Goal: Contribute content: Contribute content

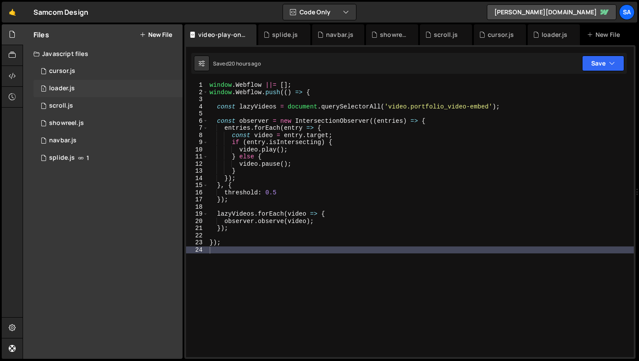
click at [77, 87] on div "1 loader.js 0" at bounding box center [109, 88] width 152 height 17
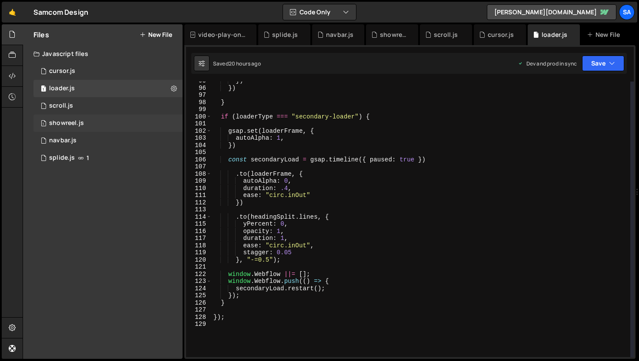
scroll to position [678, 0]
click at [9, 32] on icon at bounding box center [12, 35] width 7 height 10
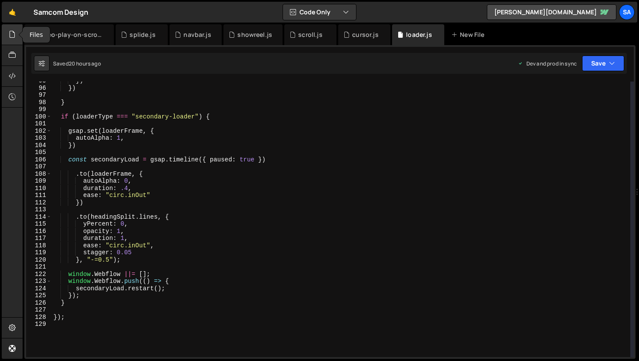
click at [9, 32] on icon at bounding box center [12, 35] width 7 height 10
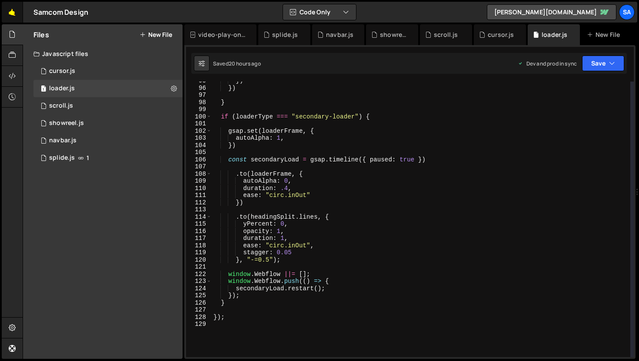
click at [16, 16] on link "🤙" at bounding box center [12, 12] width 21 height 21
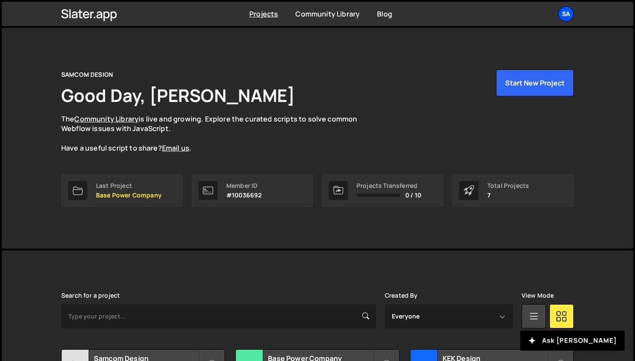
click at [565, 15] on div "SA" at bounding box center [566, 14] width 16 height 16
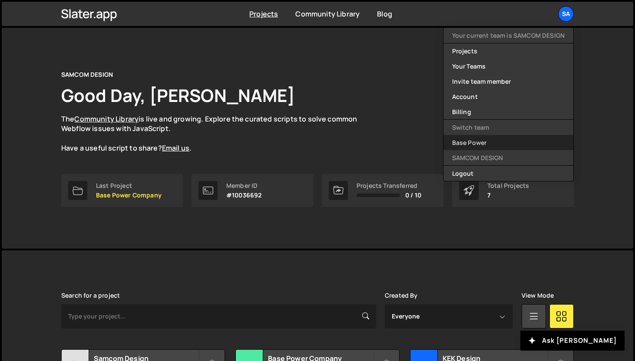
click at [490, 144] on link "Base Power" at bounding box center [509, 142] width 130 height 15
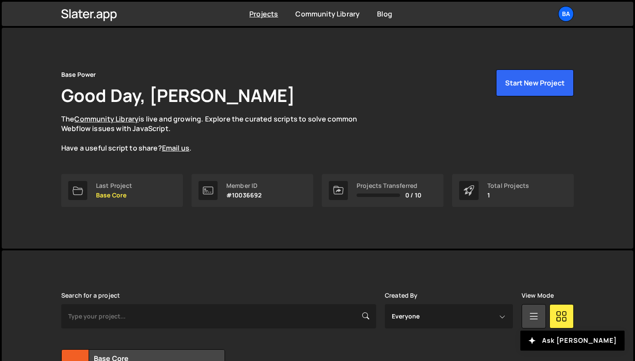
scroll to position [86, 0]
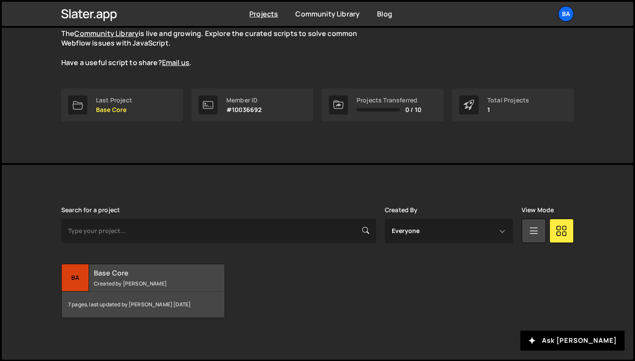
click at [86, 273] on div "Ba" at bounding box center [75, 278] width 27 height 27
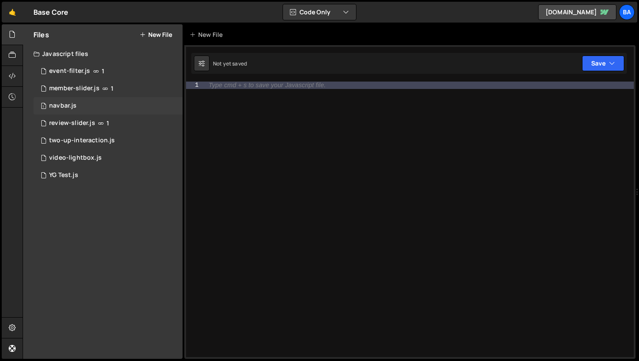
click at [96, 109] on div "1 navbar.js 0" at bounding box center [107, 105] width 149 height 17
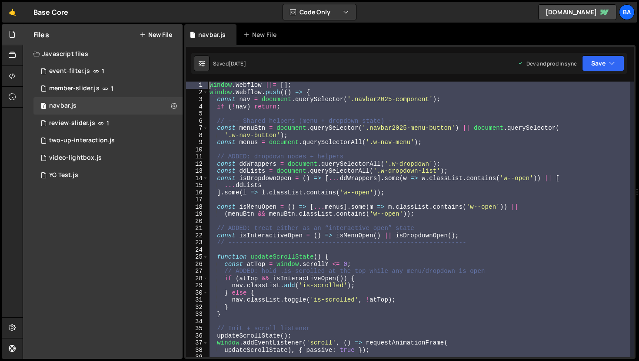
drag, startPoint x: 242, startPoint y: 237, endPoint x: 182, endPoint y: 38, distance: 207.9
click at [182, 38] on div "Files New File Javascript files 1 event-filter.js 1 7 member-slider.js 1 1 navb…" at bounding box center [331, 191] width 616 height 335
type textarea "window.Webflow ||= []; window.Webflow.push(() => {"
click at [13, 13] on link "🤙" at bounding box center [12, 12] width 21 height 21
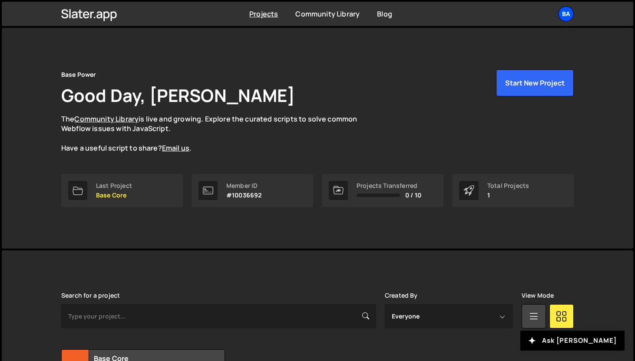
click at [565, 11] on div "Ba" at bounding box center [566, 14] width 16 height 16
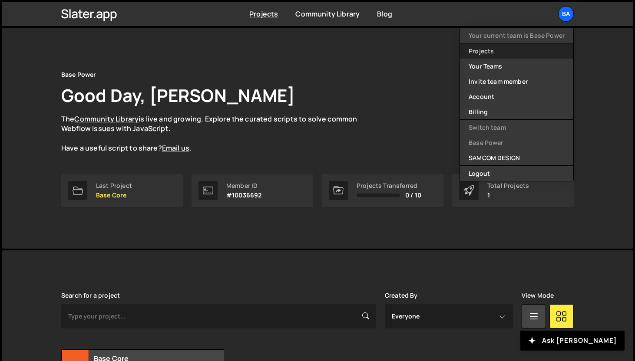
click at [510, 51] on link "Projects" at bounding box center [516, 50] width 113 height 15
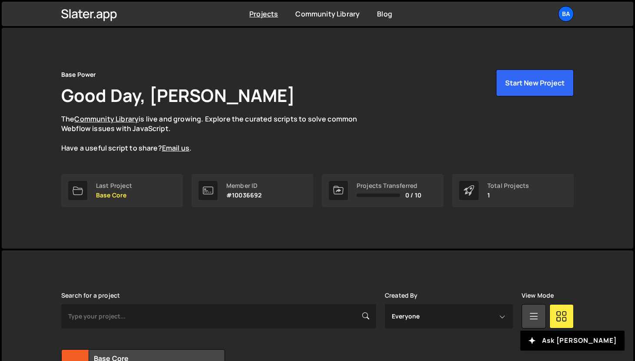
click at [569, 21] on link "Ba" at bounding box center [566, 14] width 16 height 16
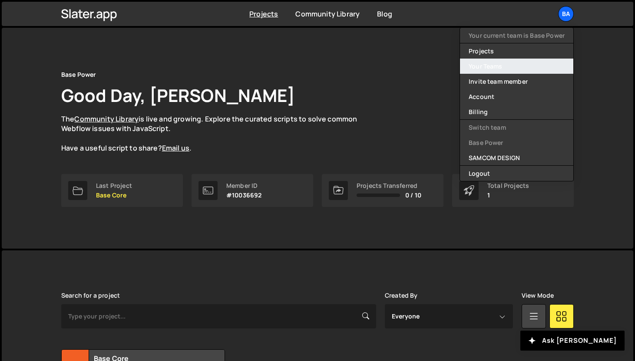
click at [518, 65] on link "Your Teams" at bounding box center [516, 66] width 113 height 15
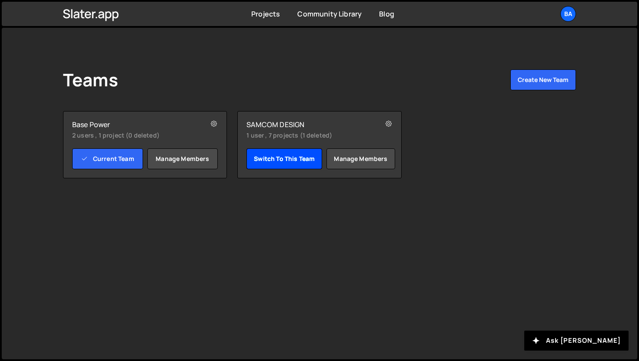
click at [276, 155] on link "Switch to this team" at bounding box center [284, 159] width 76 height 21
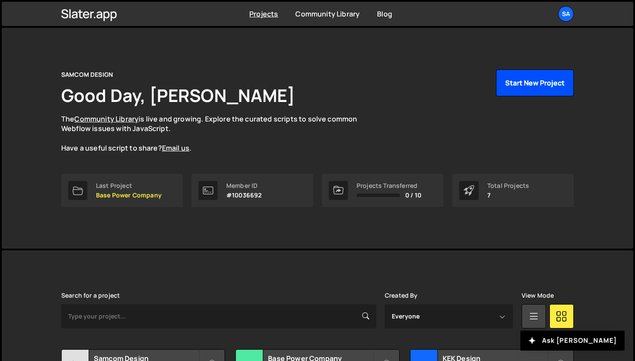
click at [520, 80] on button "Start New Project" at bounding box center [535, 83] width 78 height 27
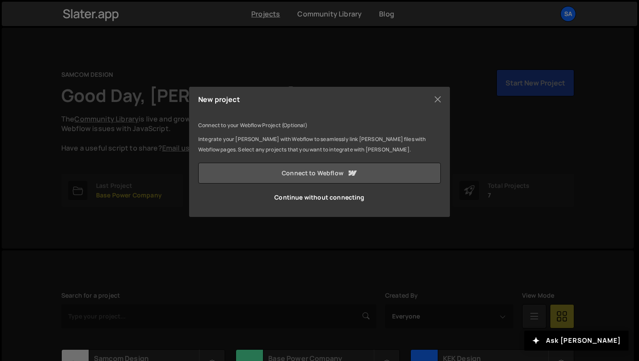
click at [328, 176] on link "Connect to Webflow" at bounding box center [319, 173] width 242 height 21
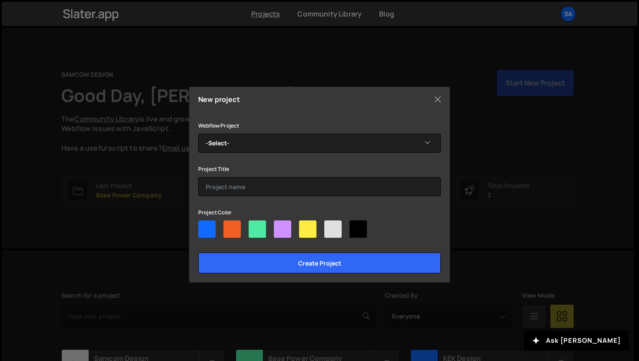
click at [242, 223] on div at bounding box center [319, 231] width 242 height 21
click at [238, 224] on div at bounding box center [231, 229] width 17 height 17
click at [229, 224] on input"] "radio" at bounding box center [226, 224] width 6 height 6
radio input"] "true"
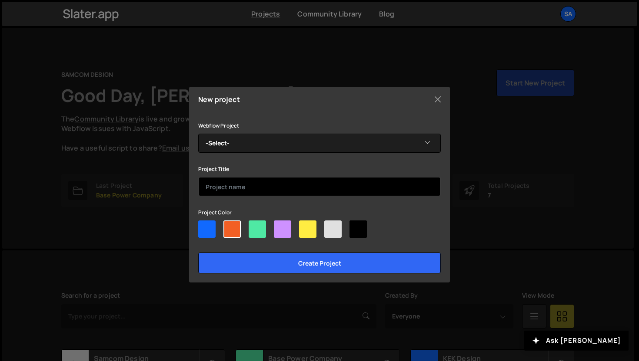
click at [255, 179] on input "text" at bounding box center [319, 186] width 242 height 19
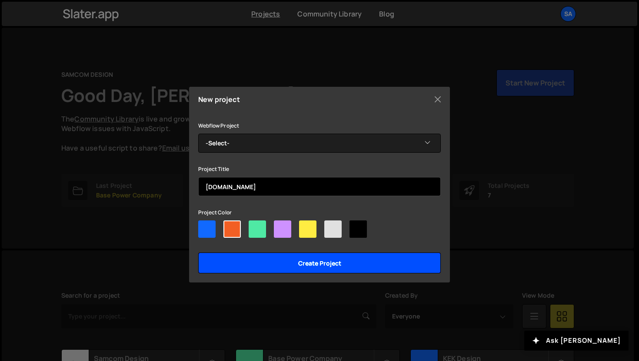
type input "[DOMAIN_NAME]"
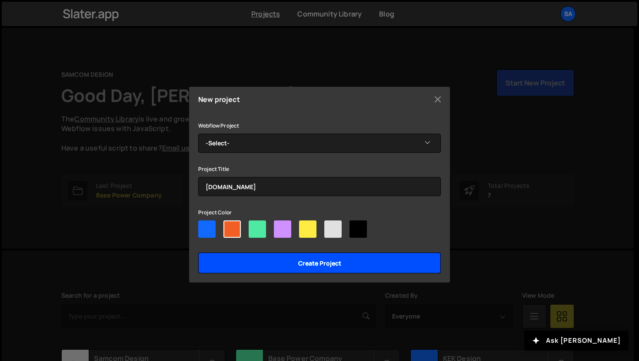
click at [287, 257] on input "Create project" at bounding box center [319, 263] width 242 height 21
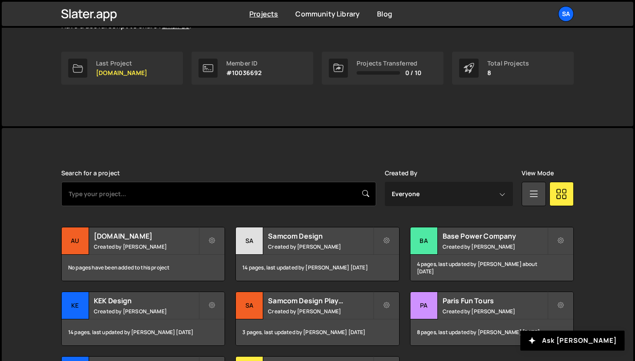
scroll to position [215, 0]
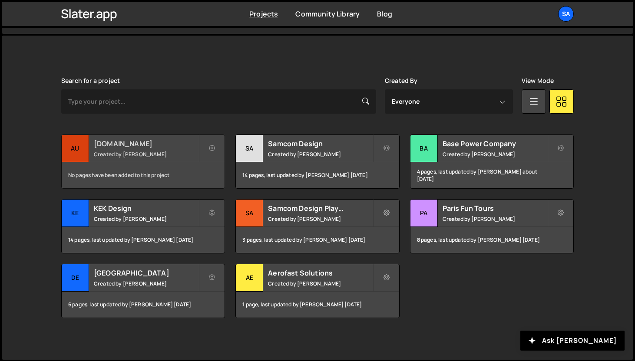
click at [82, 149] on div "au" at bounding box center [75, 148] width 27 height 27
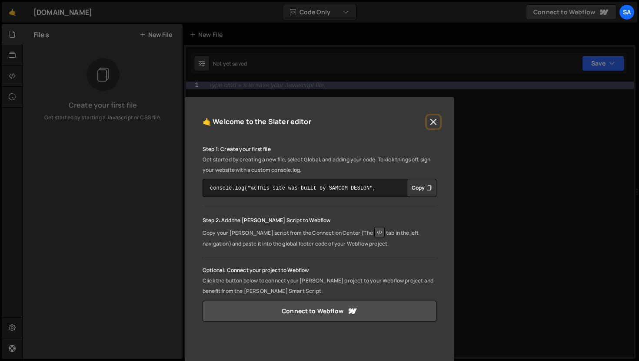
click at [433, 123] on button "Close" at bounding box center [433, 122] width 13 height 13
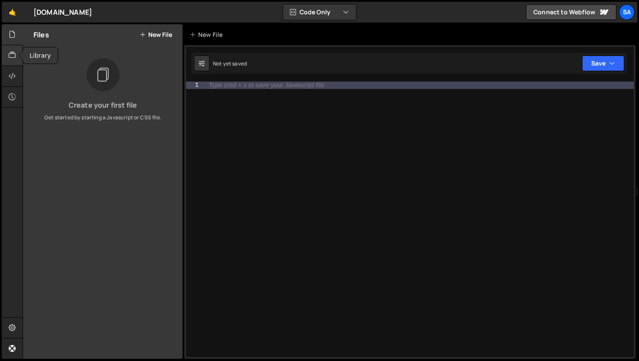
click at [10, 53] on icon at bounding box center [12, 55] width 7 height 10
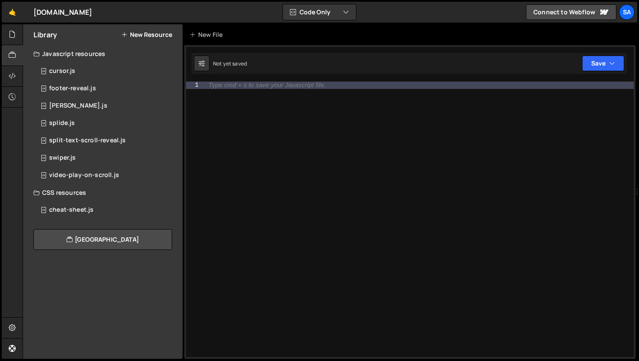
click at [139, 34] on button "New Resource" at bounding box center [146, 34] width 51 height 7
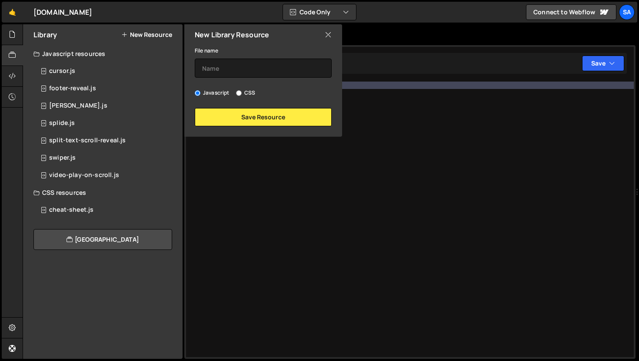
click at [232, 54] on div "File name" at bounding box center [263, 61] width 137 height 33
click at [228, 60] on input "text" at bounding box center [263, 68] width 137 height 19
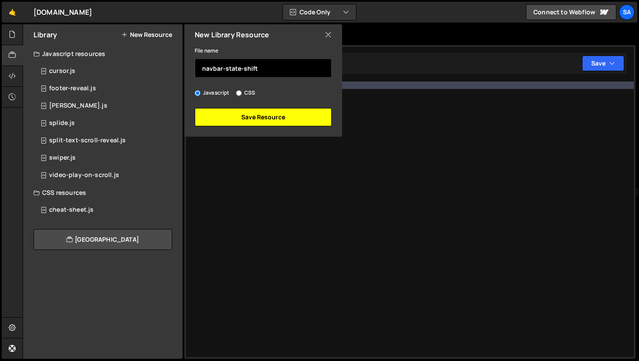
type input "navbar-state-shift"
click at [238, 117] on button "Save Resource" at bounding box center [263, 117] width 137 height 18
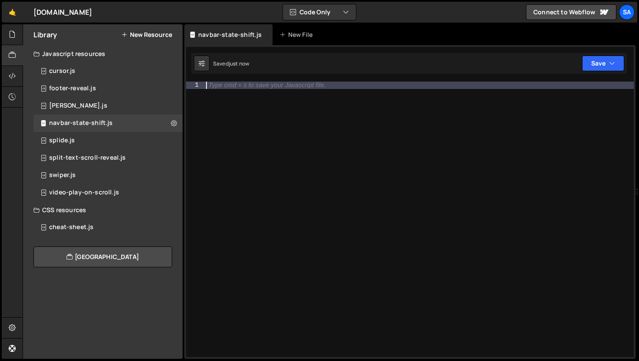
click at [210, 88] on div "Type cmd + s to save your Javascript file." at bounding box center [267, 85] width 117 height 7
paste textarea "function updateScrollState() {"
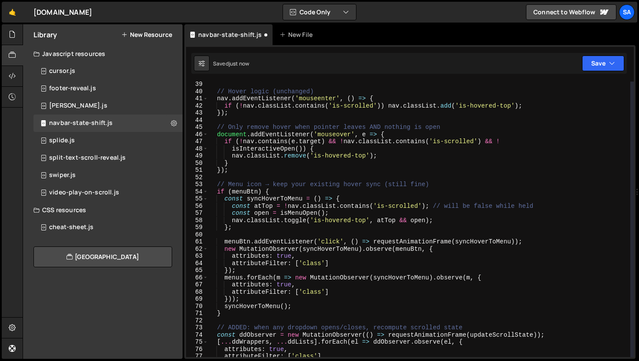
scroll to position [166, 0]
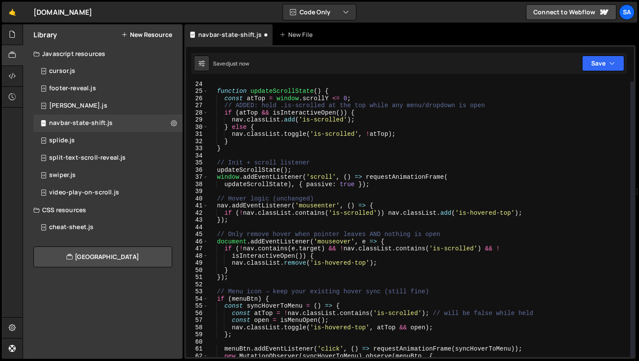
click at [350, 88] on div "function updateScrollState ( ) { const atTop = window . scrollY <= 0 ; // ADDED…" at bounding box center [419, 225] width 422 height 290
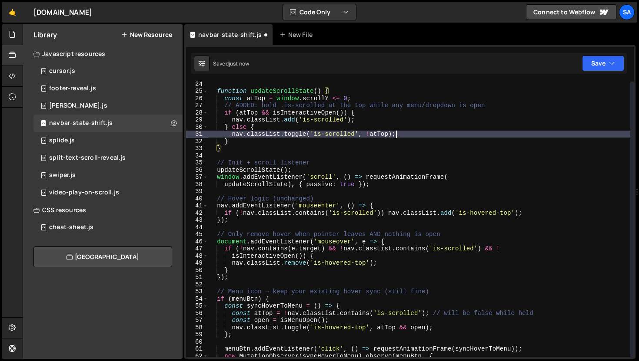
click at [435, 132] on div "function updateScrollState ( ) { const atTop = window . scrollY <= 0 ; // ADDED…" at bounding box center [419, 225] width 422 height 290
click at [387, 120] on div "function updateScrollState ( ) { const atTop = window . scrollY <= 0 ; // ADDED…" at bounding box center [419, 225] width 422 height 290
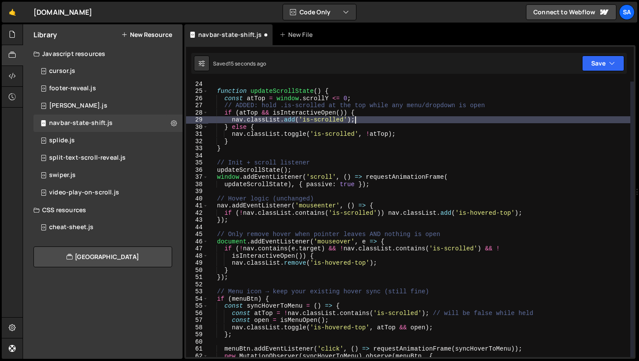
click at [405, 136] on div "function updateScrollState ( ) { const atTop = window . scrollY <= 0 ; // ADDED…" at bounding box center [419, 225] width 422 height 290
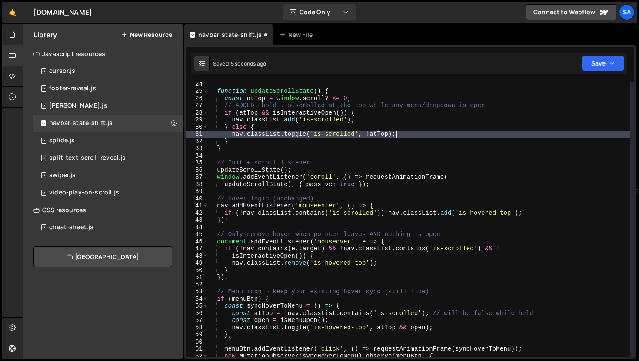
click at [362, 142] on div "function updateScrollState ( ) { const atTop = window . scrollY <= 0 ; // ADDED…" at bounding box center [419, 225] width 422 height 290
type textarea "}"
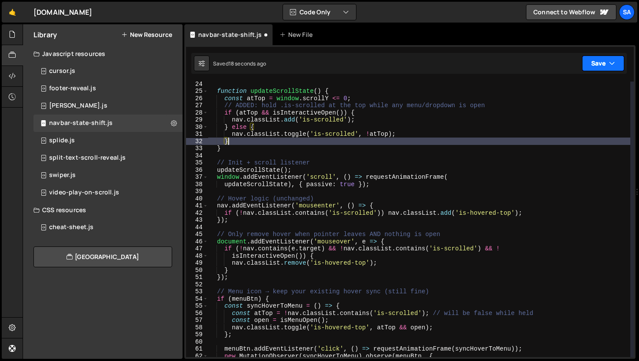
click at [609, 59] on button "Save" at bounding box center [603, 64] width 42 height 16
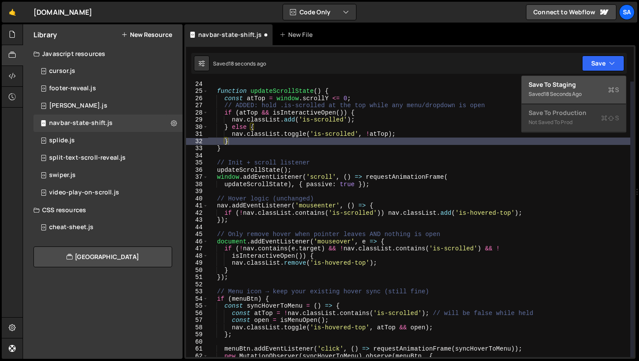
click at [600, 83] on div "Save to Staging S" at bounding box center [573, 84] width 90 height 9
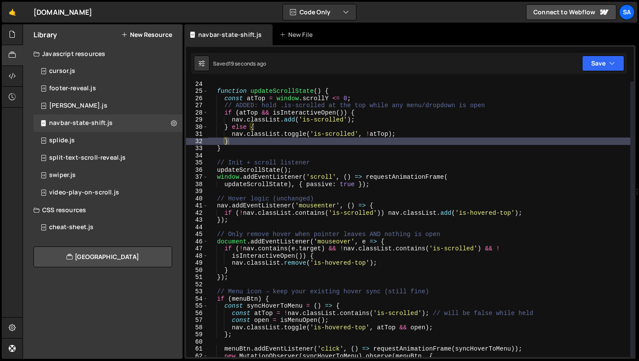
click at [150, 33] on button "New Resource" at bounding box center [146, 34] width 51 height 7
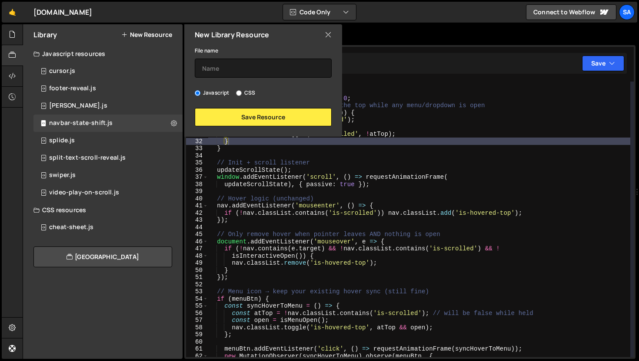
click at [238, 90] on input "CSS" at bounding box center [239, 93] width 6 height 6
radio input "true"
click at [240, 77] on input "text" at bounding box center [263, 68] width 137 height 19
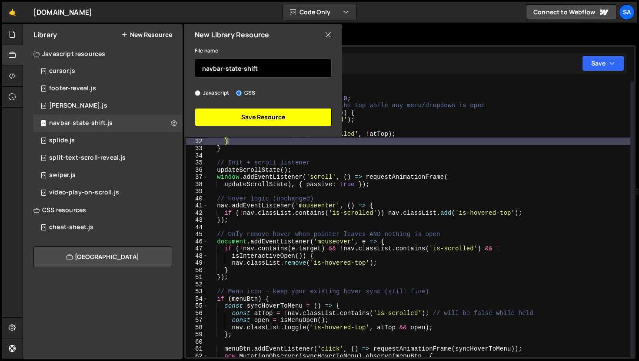
type input "navbar-state-shift"
click at [289, 122] on button "Save Resource" at bounding box center [263, 117] width 137 height 18
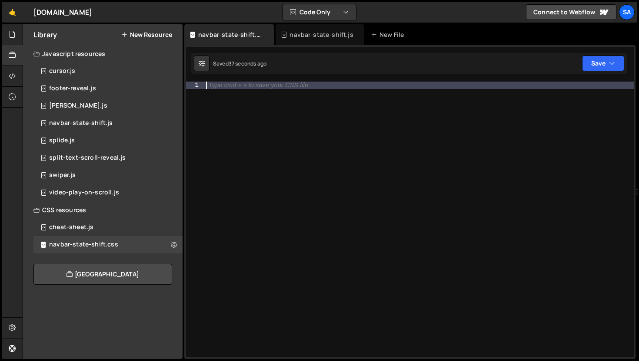
click at [233, 97] on div "Type cmd + s to save your CSS file." at bounding box center [418, 227] width 429 height 290
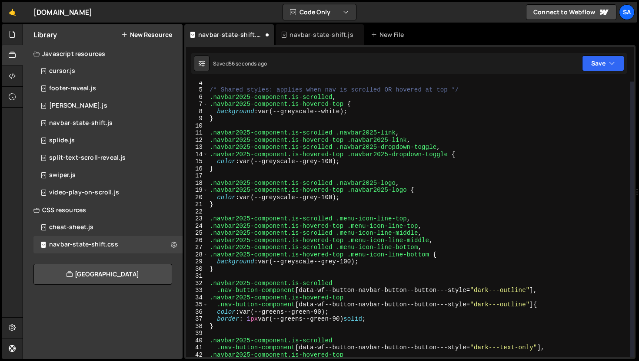
scroll to position [0, 0]
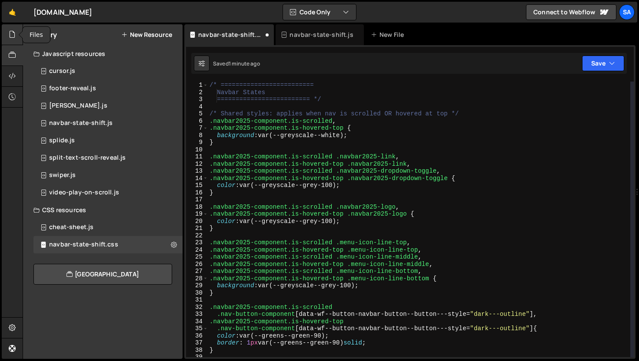
click at [11, 40] on div at bounding box center [12, 34] width 21 height 21
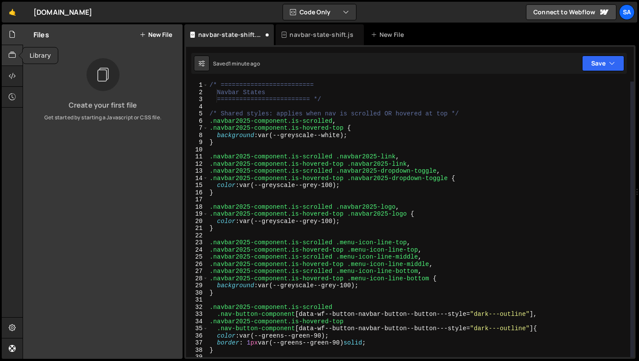
click at [13, 53] on icon at bounding box center [12, 55] width 7 height 10
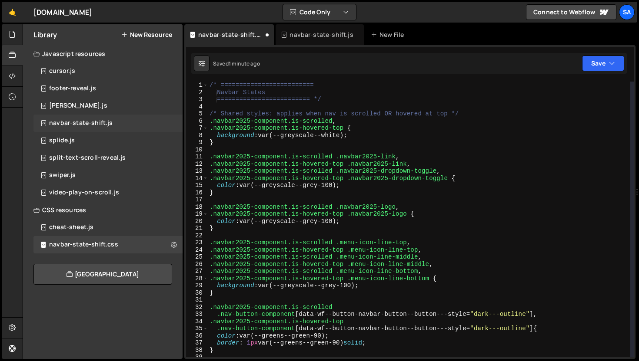
click at [99, 120] on div "navbar-state-shift.js" at bounding box center [80, 123] width 63 height 8
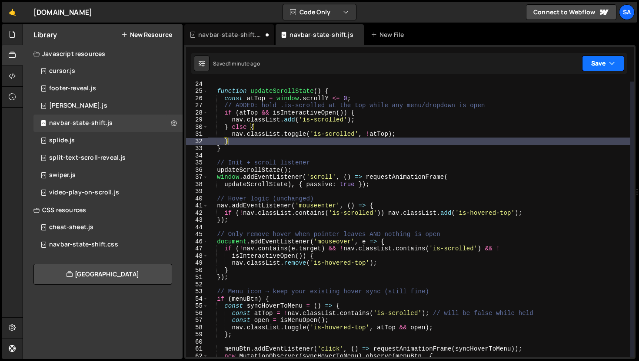
click at [597, 60] on button "Save" at bounding box center [603, 64] width 42 height 16
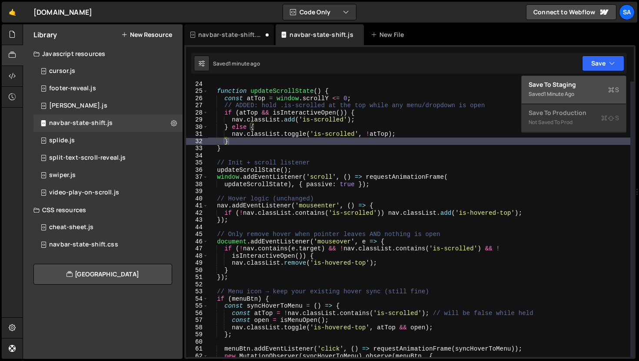
click at [574, 89] on div "Saved 1 minute ago" at bounding box center [573, 94] width 90 height 10
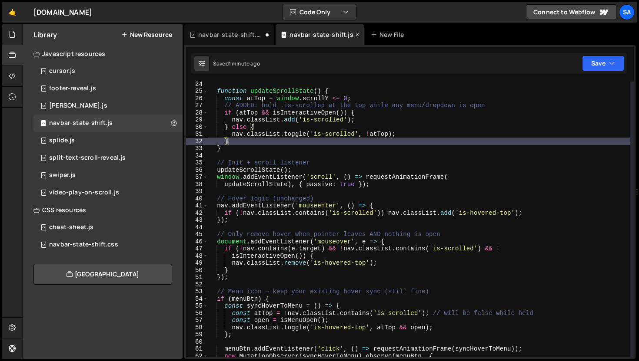
click at [357, 35] on icon at bounding box center [357, 34] width 6 height 9
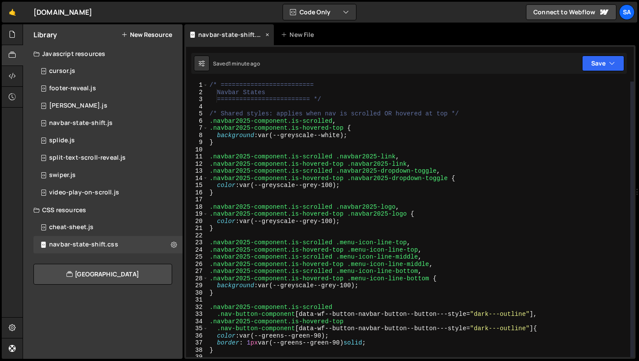
click at [266, 34] on icon at bounding box center [267, 34] width 6 height 9
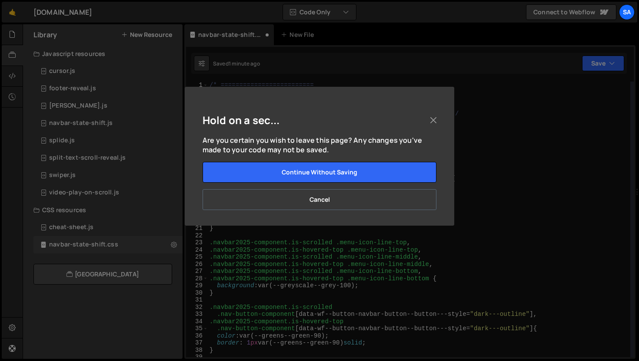
click at [341, 201] on button "Cancel" at bounding box center [319, 199] width 234 height 21
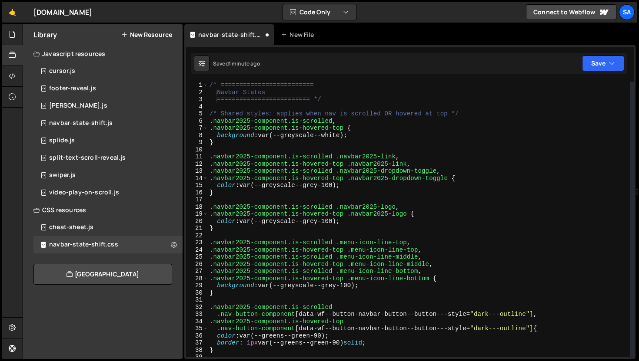
click at [592, 74] on div "1 Type cmd + s to save your Javascript file. הההההההההההההההההההההההההההההההההה…" at bounding box center [409, 202] width 451 height 314
click at [594, 68] on button "Save" at bounding box center [603, 64] width 42 height 16
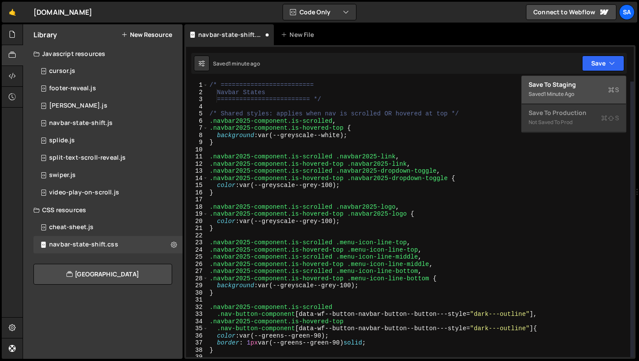
click at [578, 85] on div "Save to Staging S" at bounding box center [573, 84] width 90 height 9
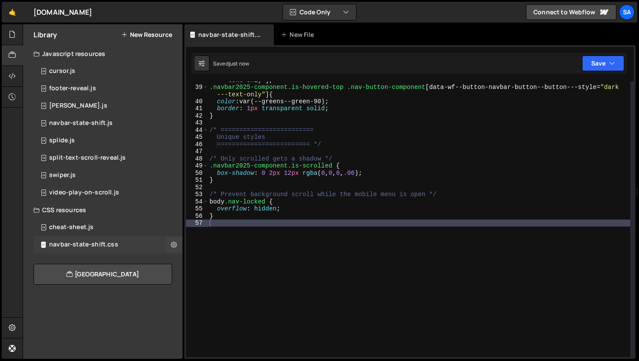
click at [72, 246] on div "navbar-state-shift.css" at bounding box center [83, 245] width 69 height 8
drag, startPoint x: 71, startPoint y: 245, endPoint x: 149, endPoint y: 257, distance: 78.3
click at [105, 262] on div "Javascript resources cursor.js 0 footer-reveal.js 0 [PERSON_NAME].js 0" at bounding box center [102, 165] width 159 height 240
click at [167, 255] on div "Javascript resources cursor.js 0 footer-reveal.js 0 [PERSON_NAME].js 0" at bounding box center [102, 165] width 159 height 240
click at [173, 247] on icon at bounding box center [174, 245] width 6 height 8
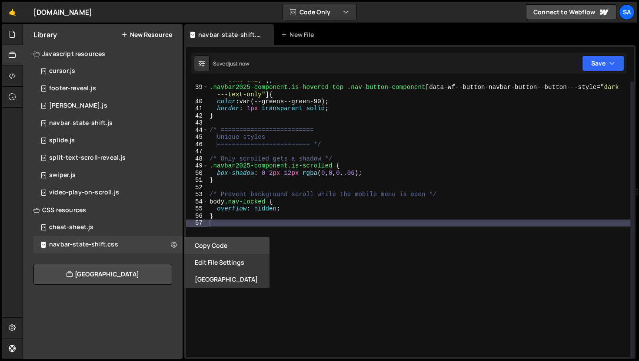
click at [208, 243] on button "Copy Code" at bounding box center [226, 245] width 85 height 17
click at [14, 39] on icon at bounding box center [12, 35] width 7 height 10
radio input "true"
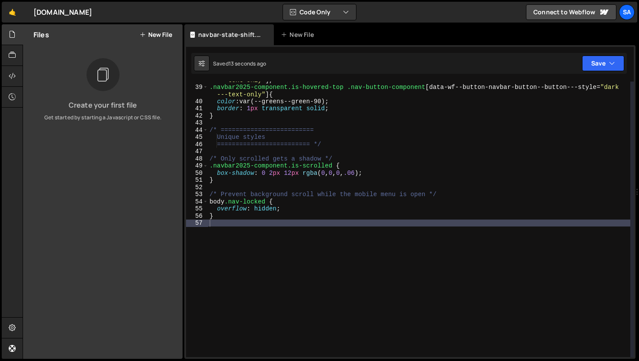
click at [152, 36] on button "New File" at bounding box center [155, 34] width 33 height 7
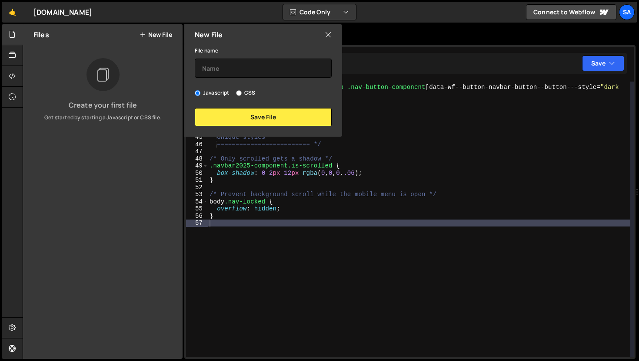
click at [239, 91] on input "CSS" at bounding box center [239, 93] width 6 height 6
radio input "true"
click at [228, 70] on input "text" at bounding box center [263, 68] width 137 height 19
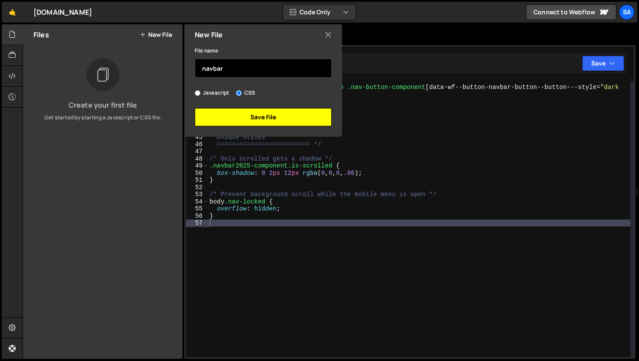
type input "navbar"
click at [240, 112] on button "Save File" at bounding box center [263, 117] width 137 height 18
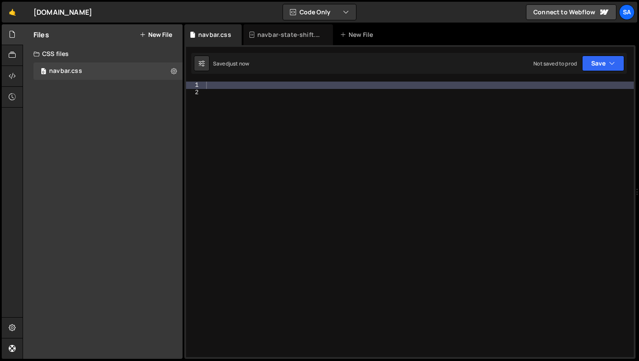
click at [246, 85] on div at bounding box center [418, 227] width 429 height 290
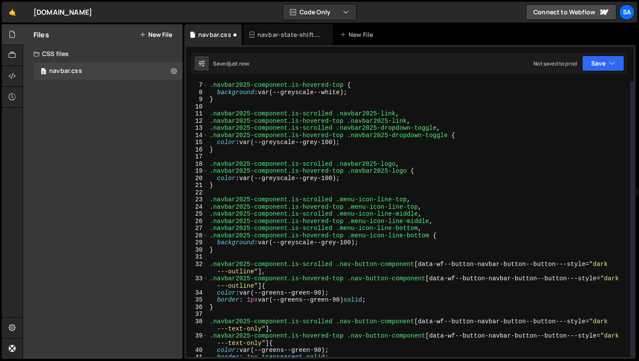
scroll to position [0, 0]
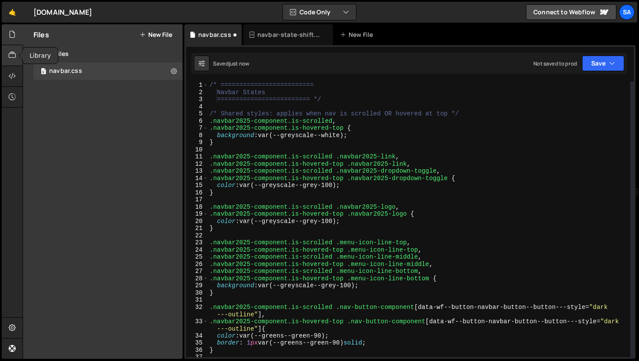
click at [11, 58] on icon at bounding box center [12, 55] width 7 height 10
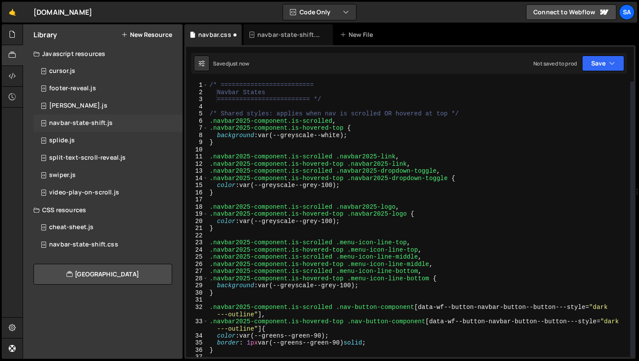
click at [151, 123] on div "navbar-state-shift.js 0" at bounding box center [107, 123] width 149 height 17
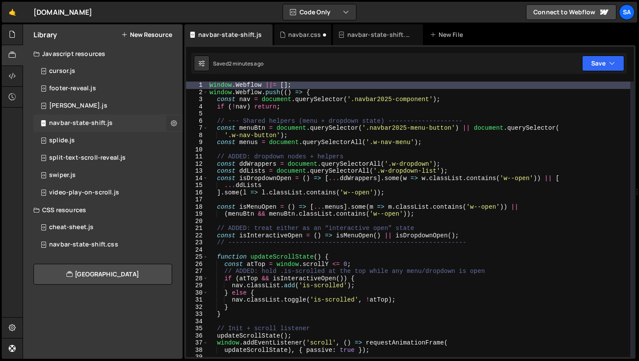
click at [173, 122] on icon at bounding box center [174, 123] width 6 height 8
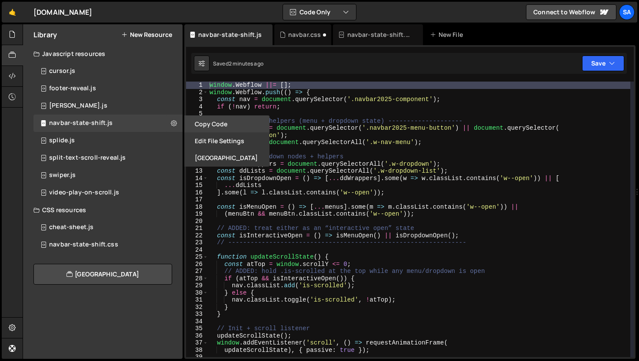
click at [201, 122] on button "Copy Code" at bounding box center [226, 124] width 85 height 17
click at [14, 34] on icon at bounding box center [12, 35] width 7 height 10
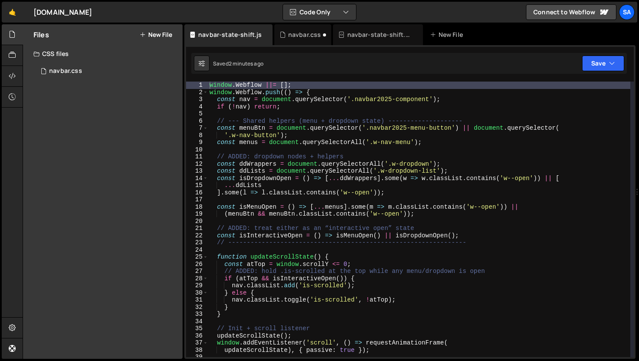
click at [156, 37] on button "New File" at bounding box center [155, 34] width 33 height 7
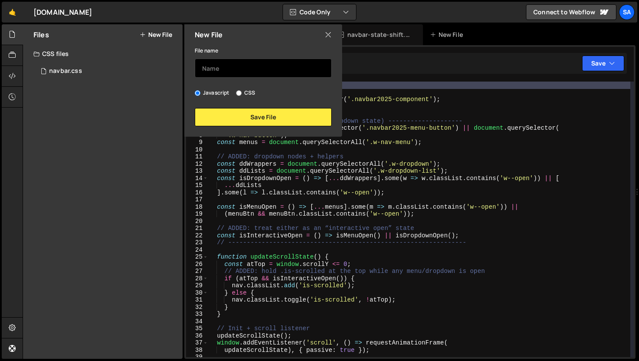
click at [224, 70] on input "text" at bounding box center [263, 68] width 137 height 19
type input "navbar"
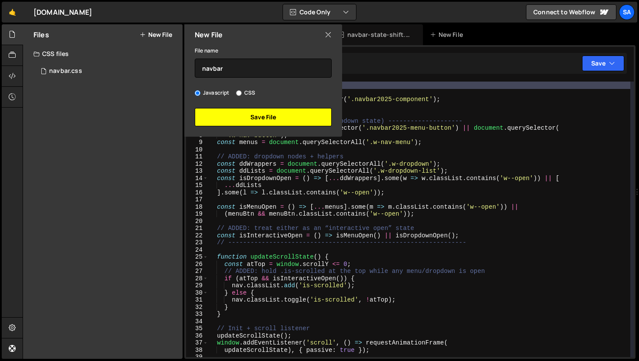
click at [242, 112] on button "Save File" at bounding box center [263, 117] width 137 height 18
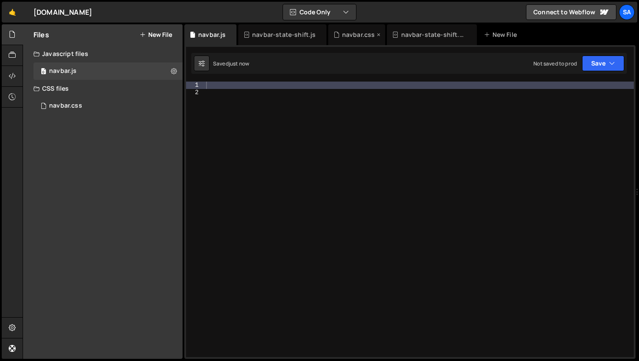
click at [377, 35] on icon at bounding box center [378, 34] width 6 height 9
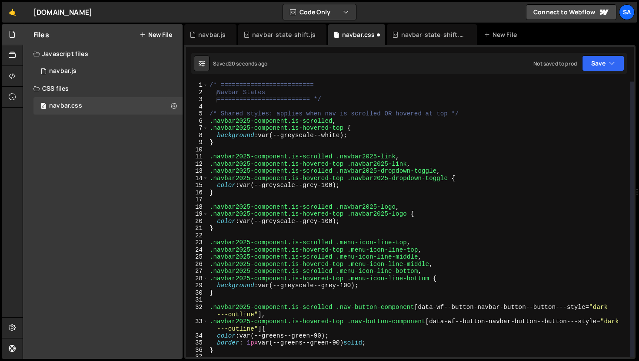
click at [0, 0] on div "Hold on a sec... Are you certain you wish to leave this page? Any changes you'v…" at bounding box center [0, 0] width 0 height 0
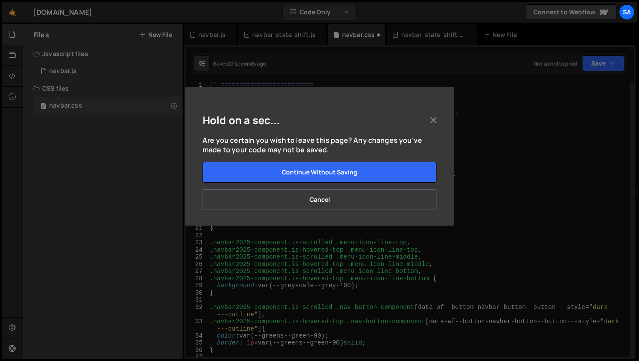
click at [358, 195] on button "Cancel" at bounding box center [319, 199] width 234 height 21
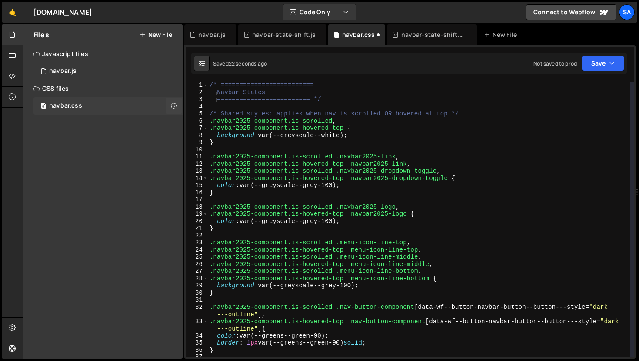
click at [109, 99] on div "0 navbar.css 0" at bounding box center [107, 105] width 149 height 17
click at [607, 63] on button "Save" at bounding box center [603, 64] width 42 height 16
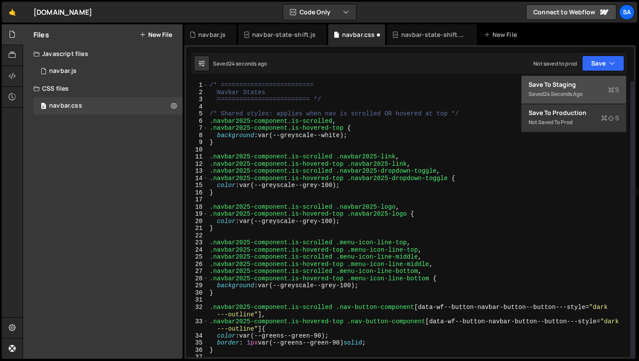
click at [568, 87] on div "Save to Staging S" at bounding box center [573, 84] width 90 height 9
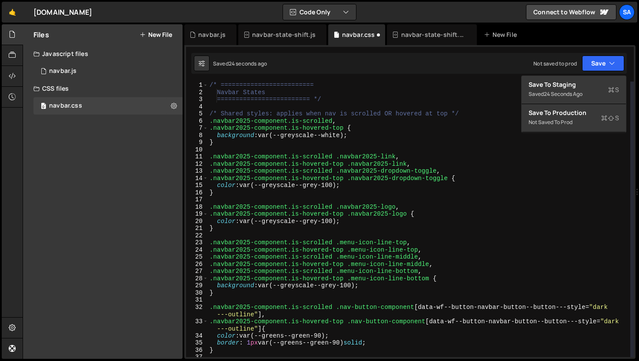
scroll to position [292, 0]
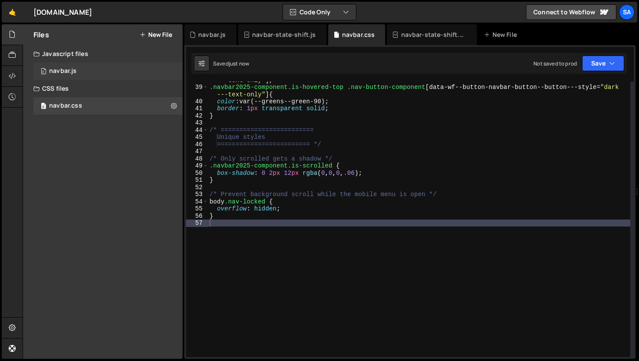
click at [86, 66] on div "0 navbar.js 0" at bounding box center [107, 71] width 149 height 17
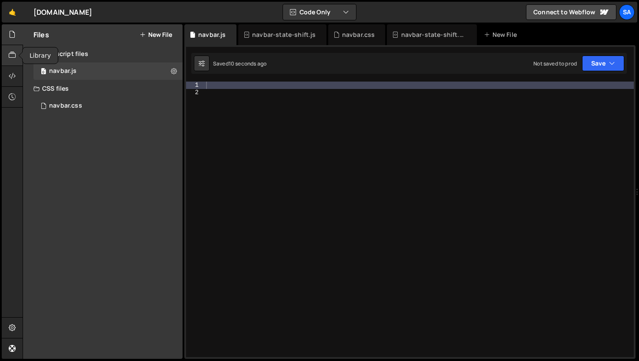
click at [15, 59] on icon at bounding box center [12, 55] width 7 height 10
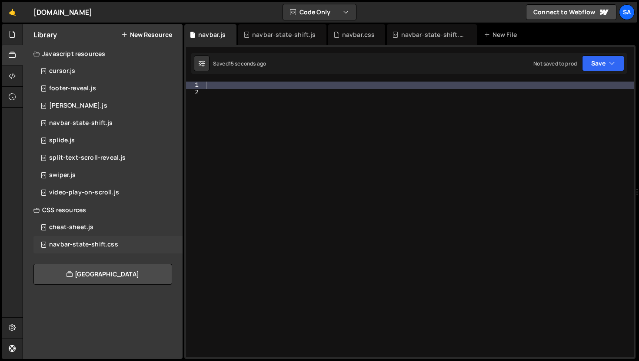
click at [104, 243] on div "navbar-state-shift.css" at bounding box center [83, 245] width 69 height 8
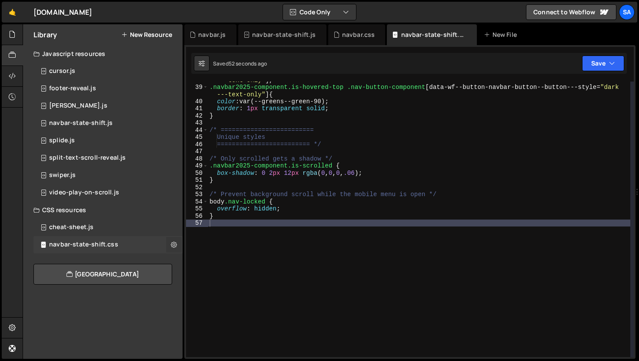
click at [175, 245] on icon at bounding box center [174, 245] width 6 height 8
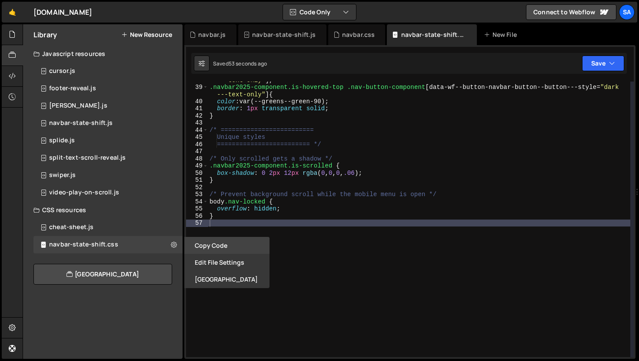
click at [213, 247] on button "Copy Code" at bounding box center [226, 245] width 85 height 17
click at [10, 31] on icon at bounding box center [12, 35] width 7 height 10
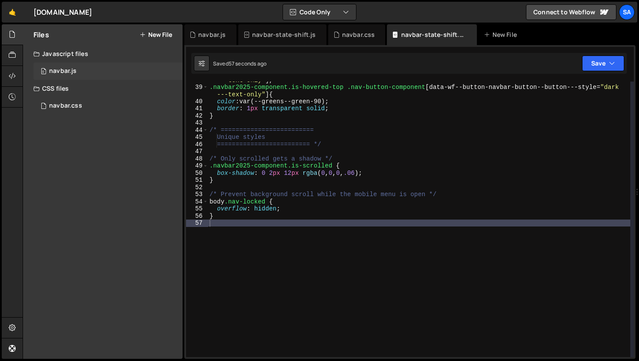
click at [82, 71] on div "0 navbar.js 0" at bounding box center [107, 71] width 149 height 17
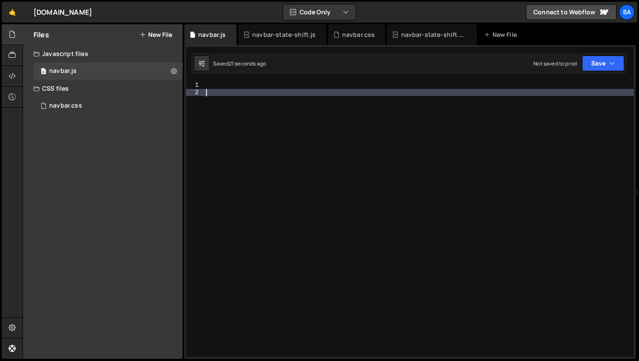
click at [215, 89] on div at bounding box center [418, 227] width 429 height 290
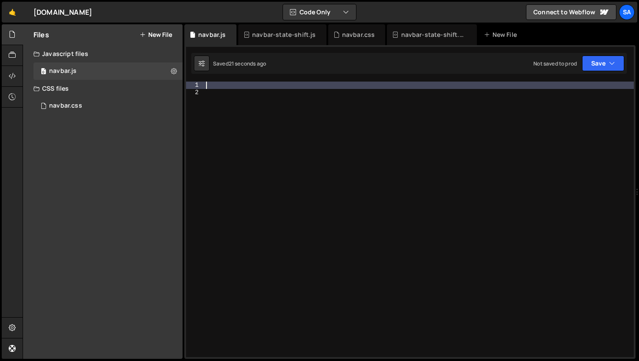
click at [214, 86] on div at bounding box center [418, 227] width 429 height 290
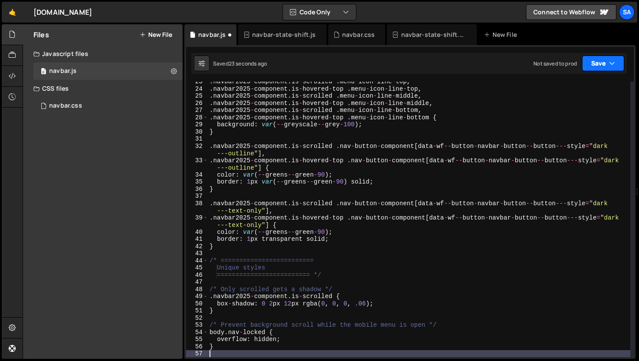
click at [596, 62] on button "Save" at bounding box center [603, 64] width 42 height 16
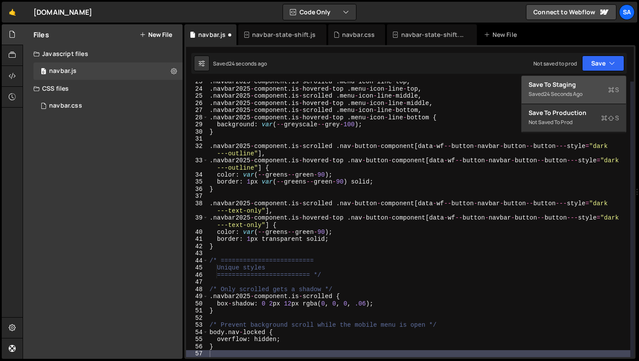
click at [573, 91] on div "24 seconds ago" at bounding box center [562, 93] width 39 height 7
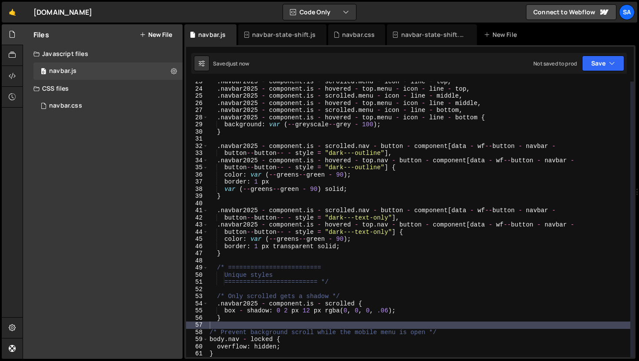
scroll to position [0, 0]
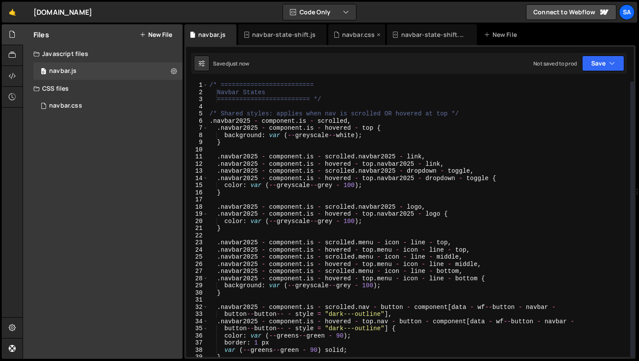
click at [375, 33] on icon at bounding box center [378, 34] width 6 height 9
click at [410, 34] on icon at bounding box center [411, 34] width 6 height 9
click at [318, 34] on icon at bounding box center [319, 34] width 6 height 9
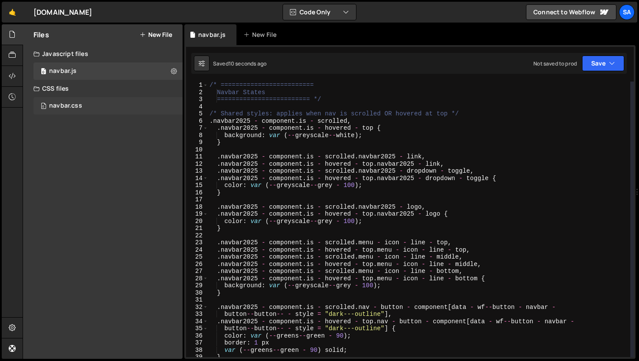
click at [96, 108] on div "0 navbar.css 0" at bounding box center [107, 105] width 149 height 17
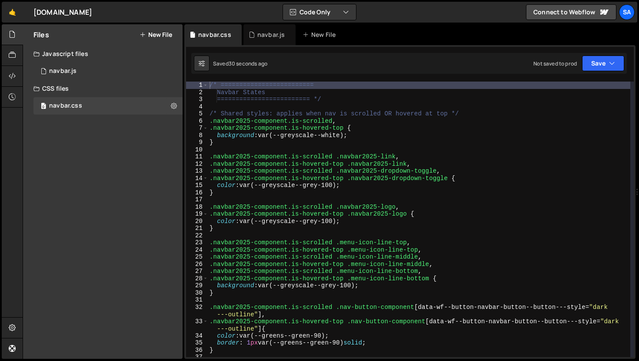
click at [268, 142] on div "/* ========================= Navbar States ========================= */ /* Shar…" at bounding box center [419, 231] width 422 height 298
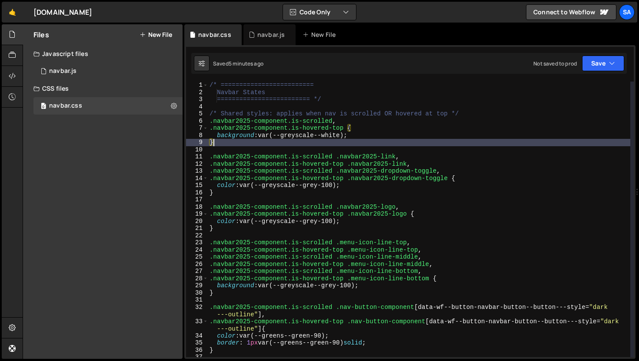
click at [366, 139] on div "/* ========================= Navbar States ========================= */ /* Shar…" at bounding box center [419, 231] width 422 height 298
click at [367, 135] on div "/* ========================= Navbar States ========================= */ /* Shar…" at bounding box center [419, 231] width 422 height 298
type textarea "background: var(--greyscale--white);"
